Goal: Check status: Check status

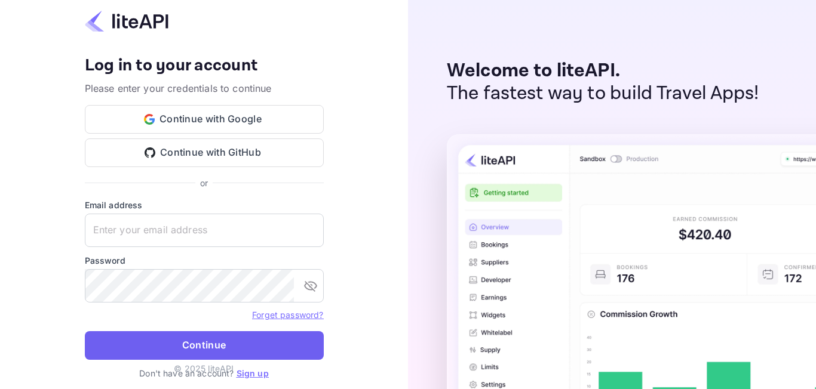
type input "adminpassword_support@yandex-team.ru"
click at [159, 337] on button "Continue" at bounding box center [204, 345] width 239 height 29
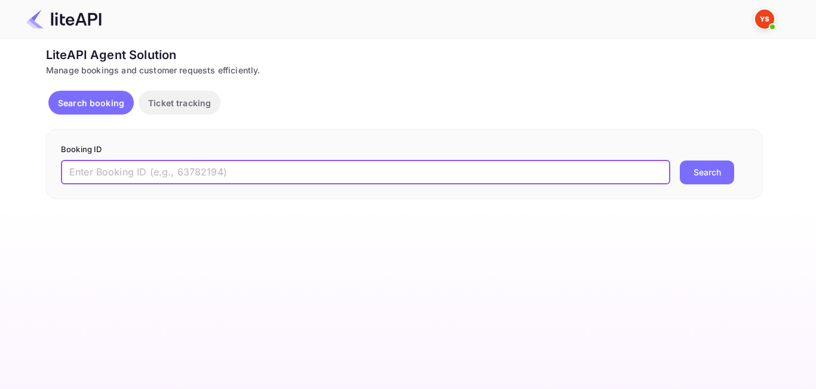
paste input "8721959"
type input "8721959"
click at [707, 177] on button "Search" at bounding box center [706, 173] width 54 height 24
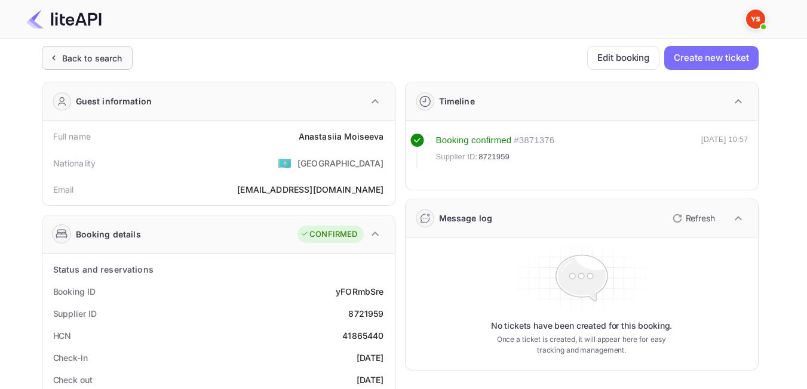
click at [102, 53] on div "Back to search" at bounding box center [92, 58] width 60 height 13
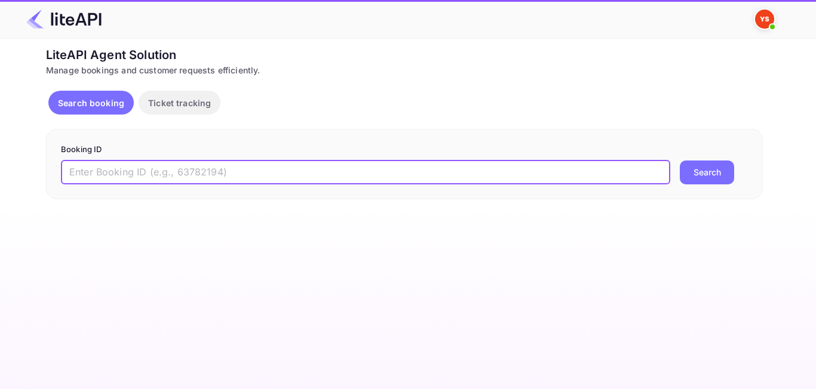
paste input "8785592"
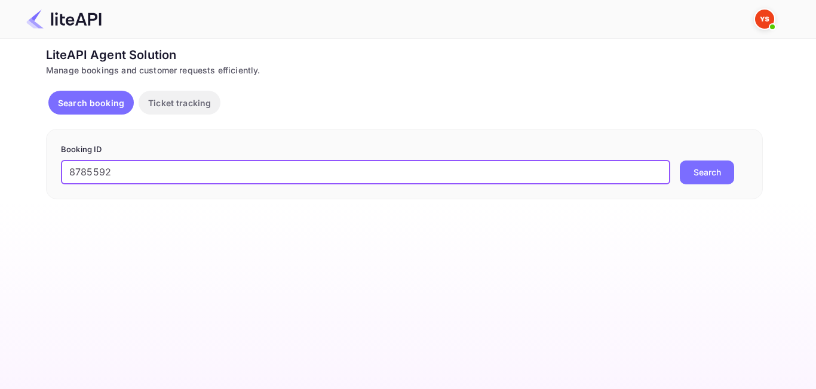
type input "8785592"
click at [702, 184] on button "Search" at bounding box center [706, 173] width 54 height 24
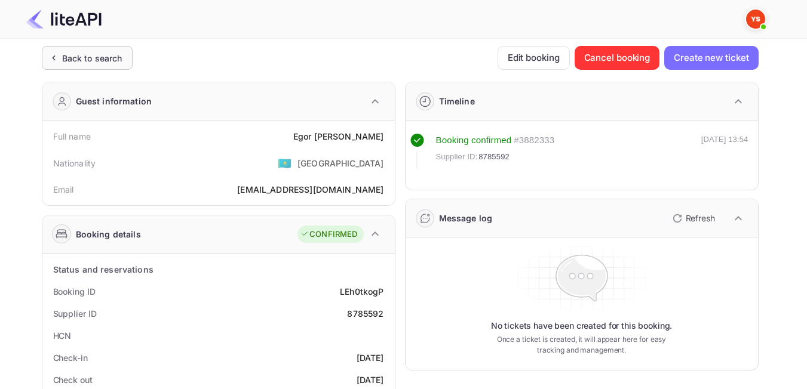
click at [67, 60] on div "Back to search" at bounding box center [92, 58] width 60 height 13
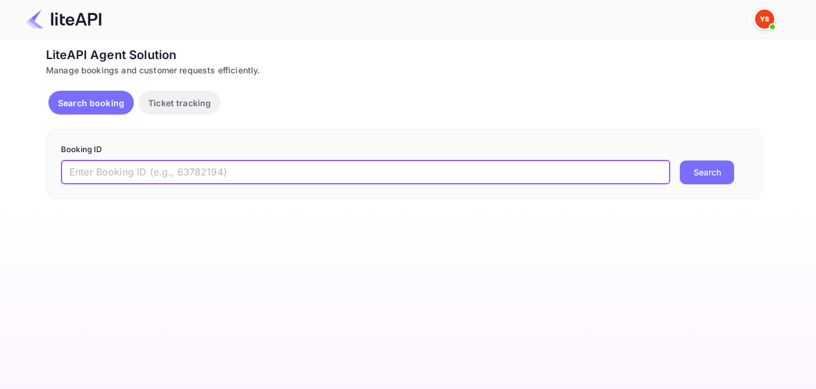
paste input "8688162"
type input "8688162"
click at [728, 175] on button "Search" at bounding box center [706, 173] width 54 height 24
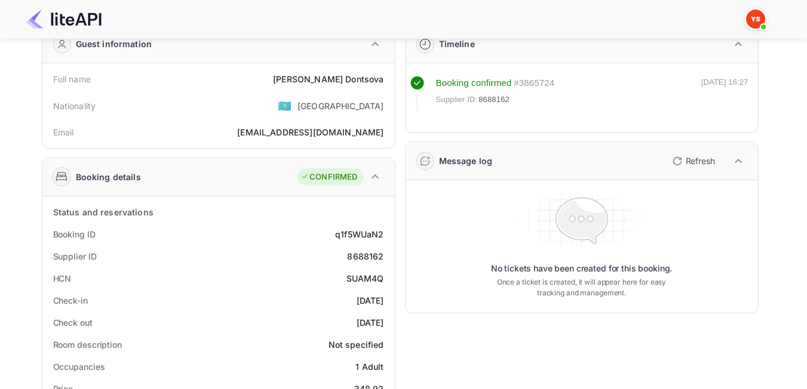
scroll to position [60, 0]
